Goal: Information Seeking & Learning: Learn about a topic

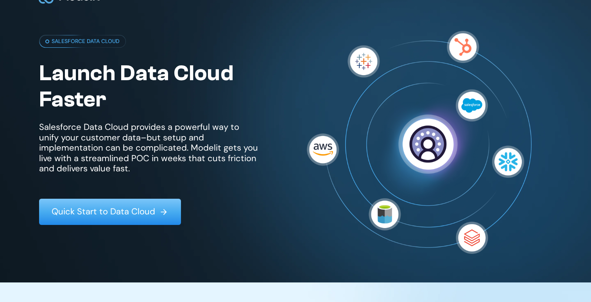
scroll to position [23, 0]
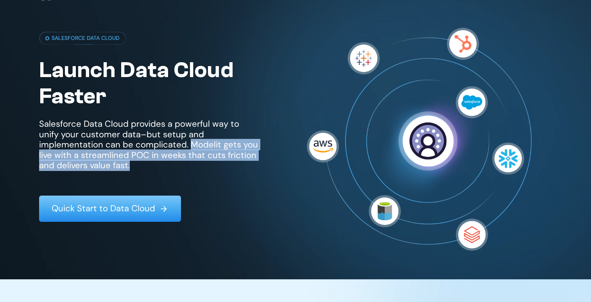
drag, startPoint x: 122, startPoint y: 147, endPoint x: 122, endPoint y: 170, distance: 23.1
click at [122, 170] on p "Salesforce Data Cloud provides a powerful way to unify your customer data–but s…" at bounding box center [148, 145] width 219 height 52
copy p "Modelit gets you live with a streamlined POC in weeks that cuts friction and de…"
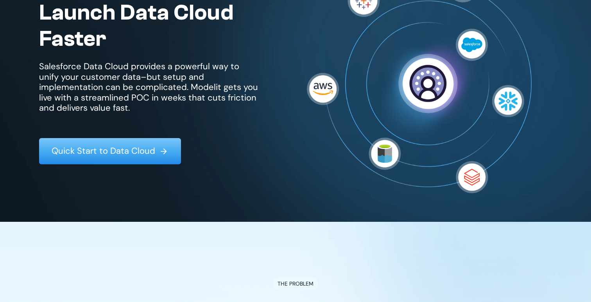
scroll to position [920, 0]
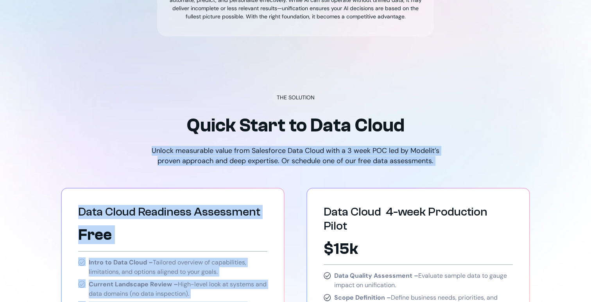
drag, startPoint x: 151, startPoint y: 151, endPoint x: 469, endPoint y: 169, distance: 318.4
click at [469, 169] on div "THE SOLUTION Quick Start to Data Cloud Unlock measurable value from Salesforce …" at bounding box center [295, 256] width 485 height 330
copy div "Unlock measurable value from Salesforce Data Cloud with a 3 week POC led by Mod…"
click at [469, 169] on div "THE SOLUTION Quick Start to Data Cloud Unlock measurable value from Salesforce …" at bounding box center [295, 256] width 485 height 330
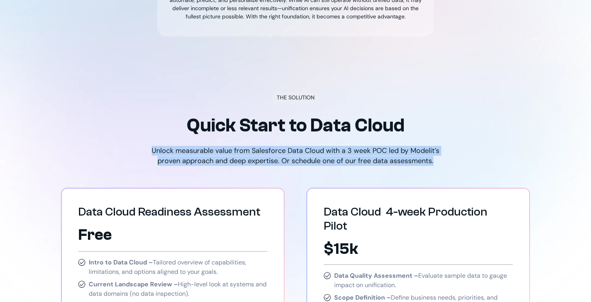
drag, startPoint x: 442, startPoint y: 163, endPoint x: 148, endPoint y: 154, distance: 294.5
click at [147, 154] on p "Unlock measurable value from Salesforce Data Cloud with a 3 week POC led by Mod…" at bounding box center [295, 156] width 305 height 20
copy p "Unlock measurable value from Salesforce Data Cloud with a 3 week POC led by Mod…"
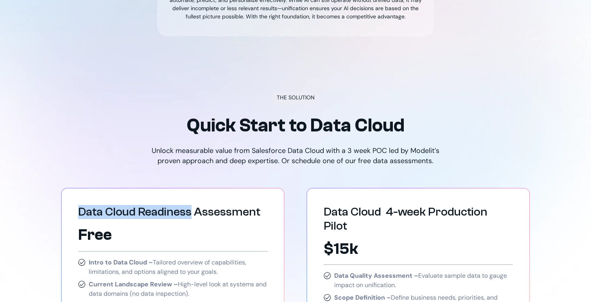
copy h3 "Data Cloud Readiness"
drag, startPoint x: 77, startPoint y: 211, endPoint x: 188, endPoint y: 213, distance: 111.5
click at [188, 213] on div "Data Cloud Readiness Assessment Free Intro to Data Cloud – Tailored overview of…" at bounding box center [173, 279] width 222 height 183
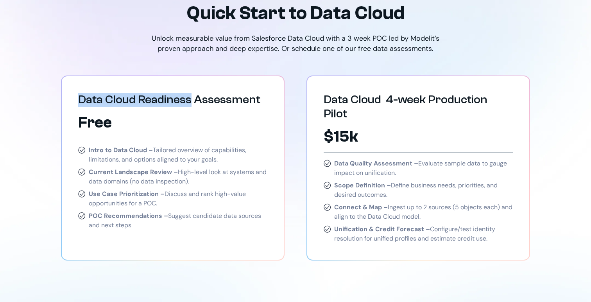
scroll to position [1029, 0]
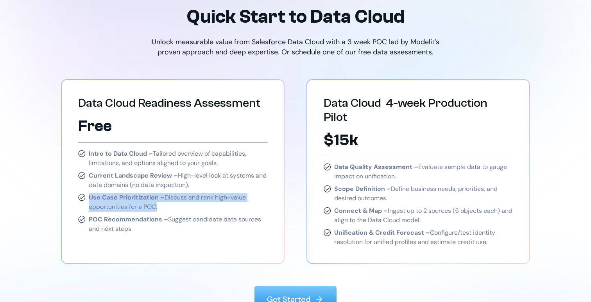
drag, startPoint x: 162, startPoint y: 206, endPoint x: 88, endPoint y: 198, distance: 74.3
click at [88, 198] on div "Use Case Prioritization – Discuss and rank high-value opportunities for a POC." at bounding box center [172, 202] width 189 height 19
copy p "Use Case Prioritization – Discuss and rank high-value opportunities for a POC."
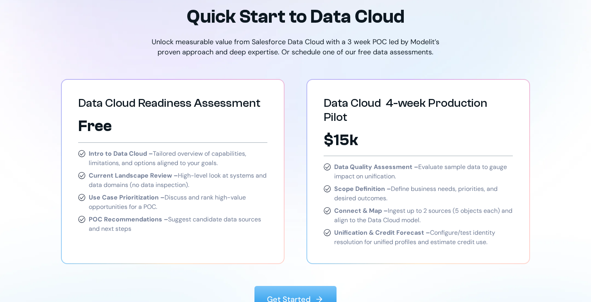
click at [88, 219] on div "POC Recommendations – Suggest candidate data sources and next steps" at bounding box center [172, 224] width 189 height 19
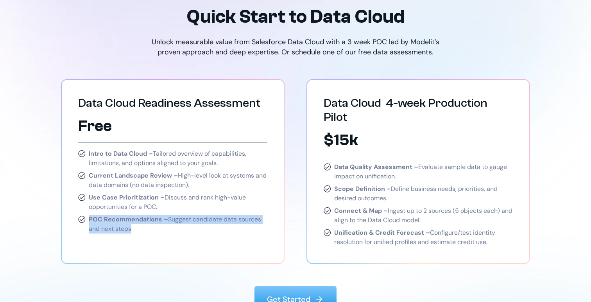
drag, startPoint x: 90, startPoint y: 219, endPoint x: 136, endPoint y: 227, distance: 46.8
click at [136, 227] on p "POC Recommendations – Suggest candidate data sources and next steps" at bounding box center [178, 224] width 179 height 19
copy p "POC Recommendations – Suggest candidate data sources and next steps"
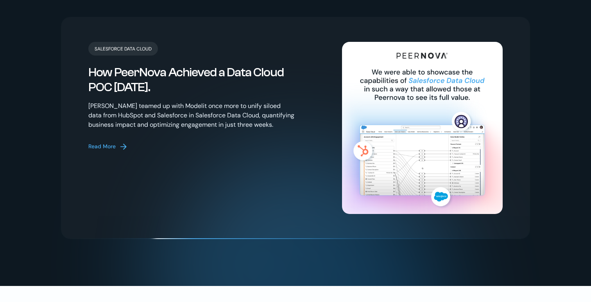
scroll to position [1630, 0]
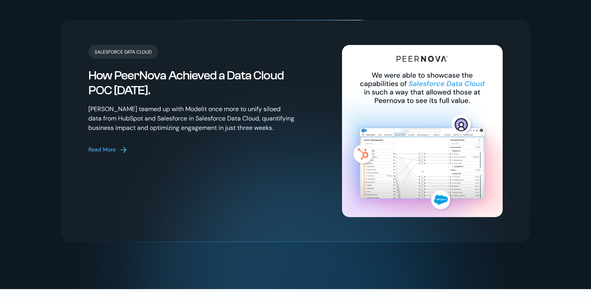
drag, startPoint x: 368, startPoint y: 59, endPoint x: 468, endPoint y: 82, distance: 102.7
click at [468, 82] on div at bounding box center [422, 157] width 161 height 225
drag, startPoint x: 475, startPoint y: 90, endPoint x: 361, endPoint y: 59, distance: 117.4
click at [361, 59] on div at bounding box center [422, 157] width 161 height 225
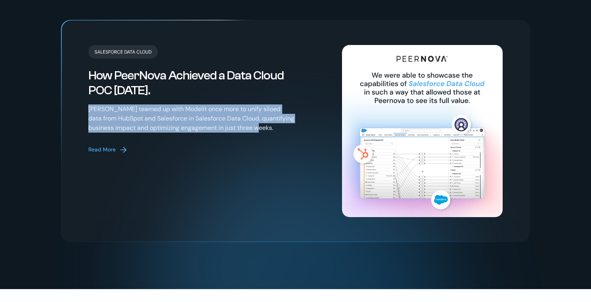
drag, startPoint x: 87, startPoint y: 94, endPoint x: 260, endPoint y: 118, distance: 174.4
click at [260, 118] on div "Salesforce Data Cloud How PeerNova Achieved a Data Cloud POC [DATE]. [PERSON_NA…" at bounding box center [295, 131] width 469 height 222
copy p "[PERSON_NAME] teamed up with Modelit once more to unify siloed data from HubSpo…"
